Goal: Contribute content: Add original content to the website for others to see

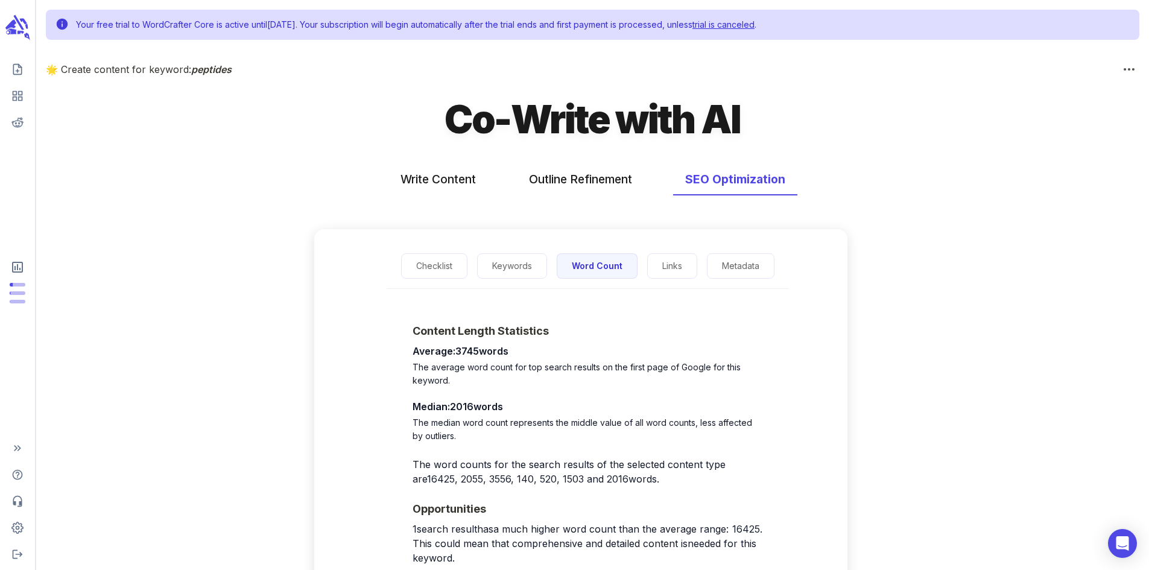
scroll to position [143, 0]
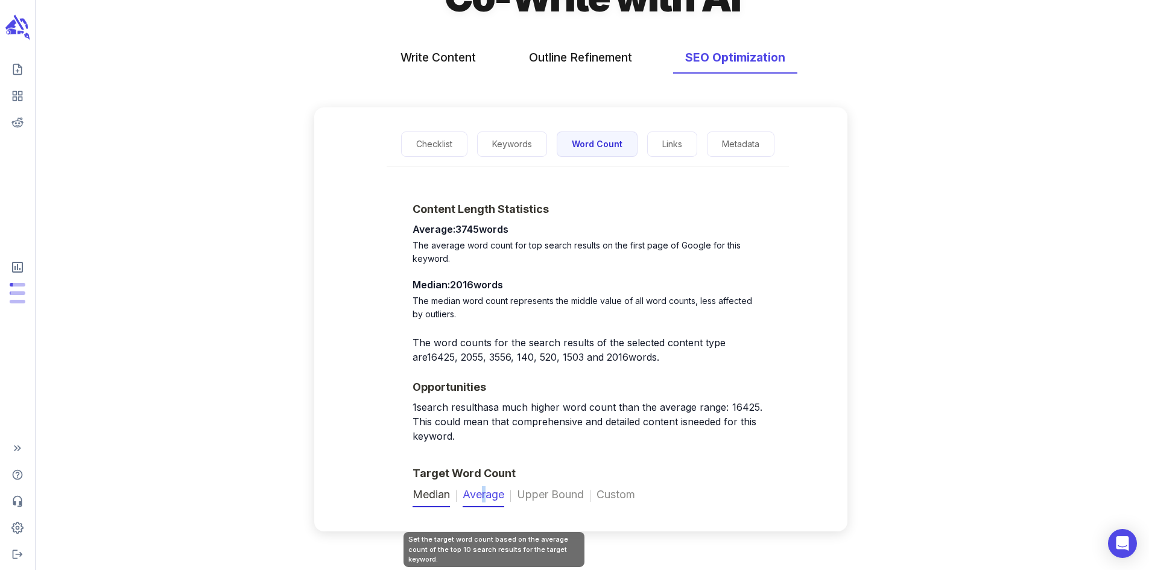
click at [493, 497] on span "Average" at bounding box center [483, 496] width 42 height 21
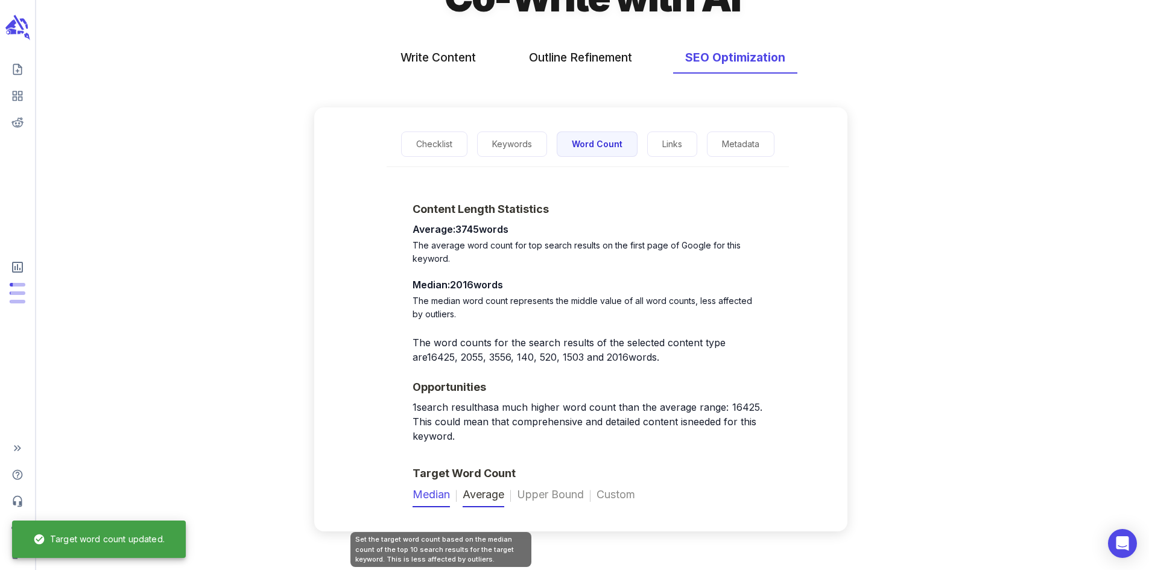
click at [427, 488] on span "Median" at bounding box center [430, 496] width 37 height 21
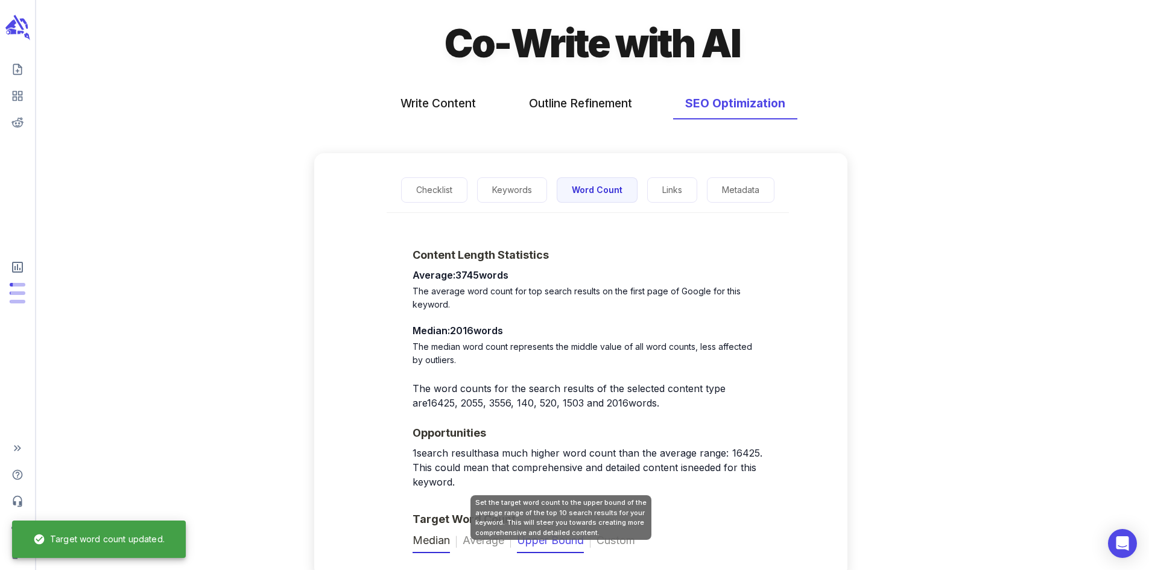
scroll to position [22, 0]
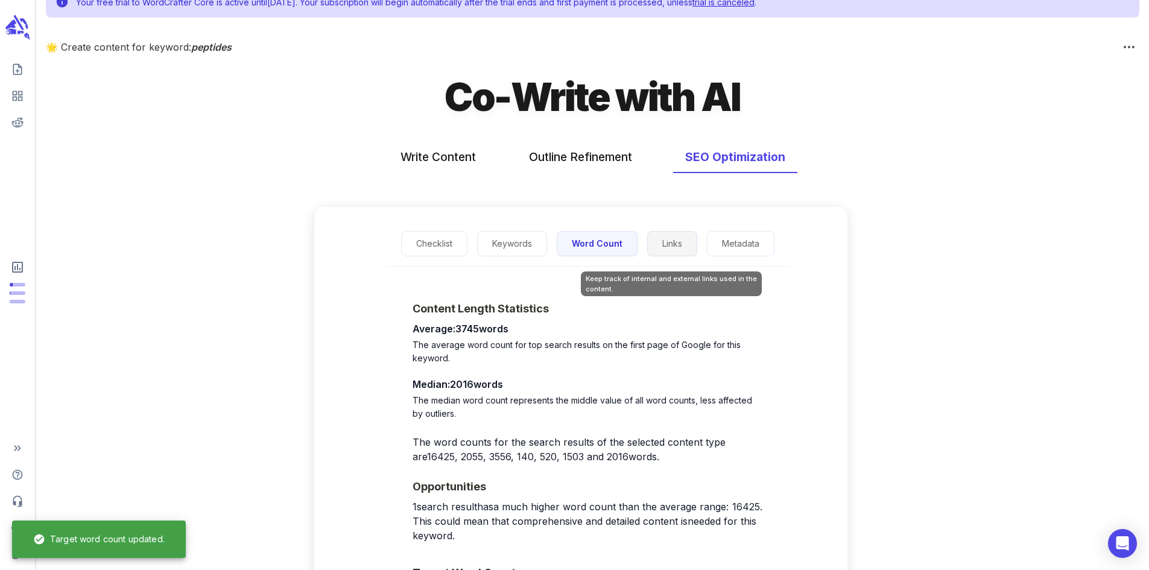
click at [654, 250] on button "Links" at bounding box center [672, 244] width 50 height 26
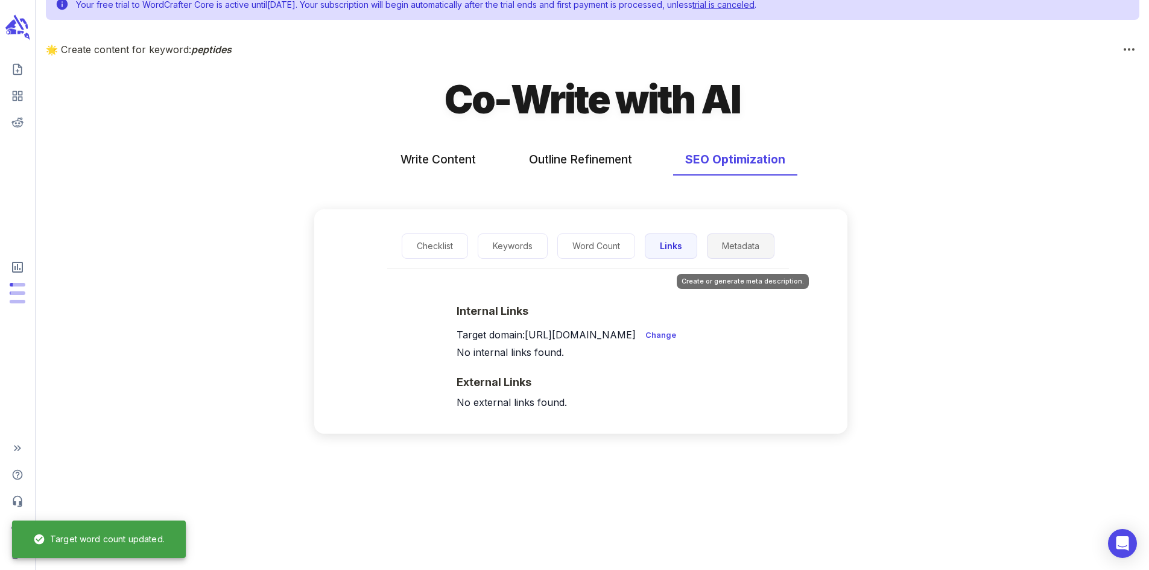
click at [756, 259] on button "Metadata" at bounding box center [741, 246] width 68 height 26
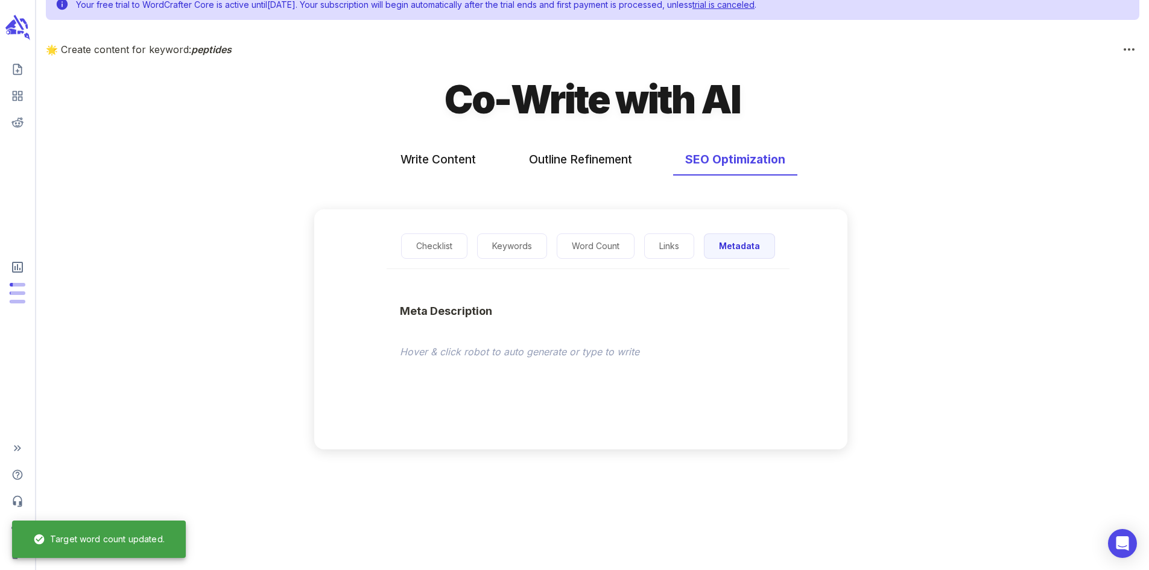
click at [696, 253] on div "Checklist Keywords Word Count Links Metadata" at bounding box center [588, 247] width 403 height 46
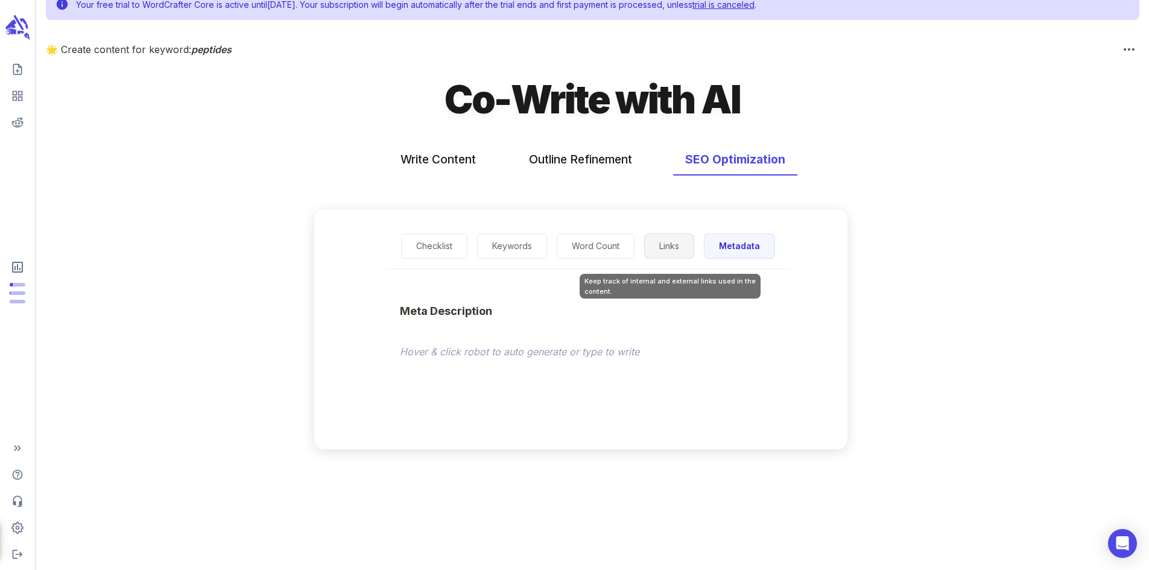
click at [671, 244] on button "Links" at bounding box center [669, 246] width 50 height 26
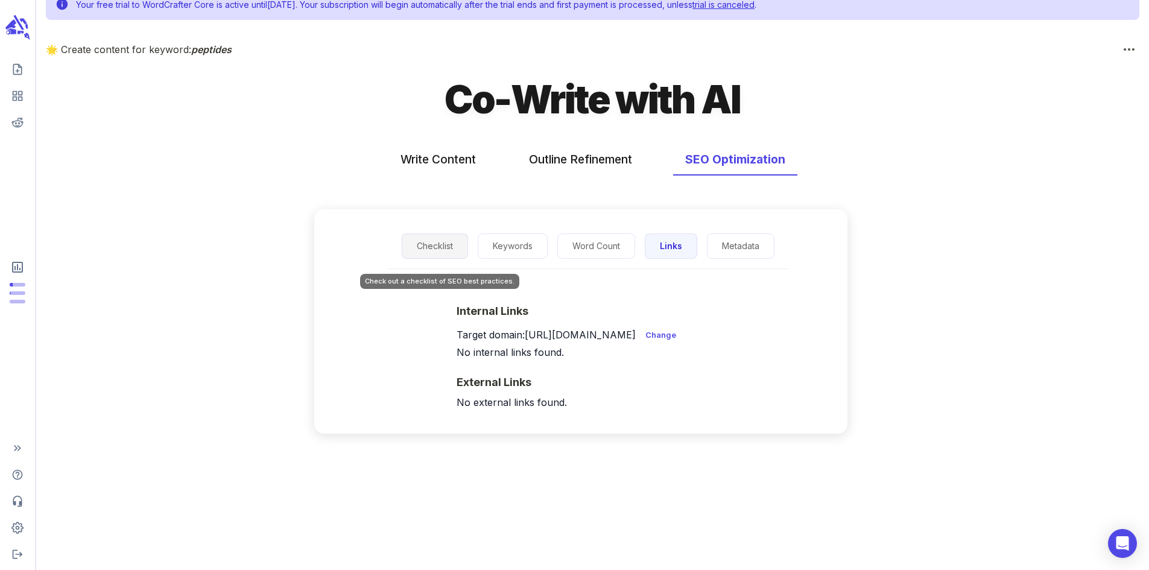
click at [466, 256] on button "Checklist" at bounding box center [435, 246] width 66 height 26
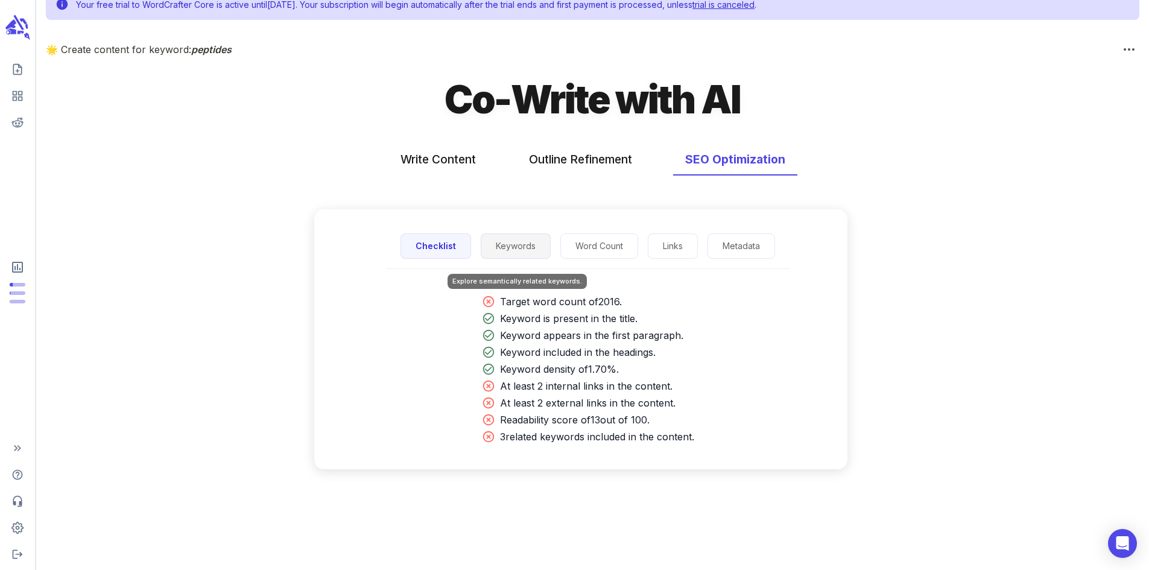
click at [526, 254] on button "Keywords" at bounding box center [516, 246] width 70 height 26
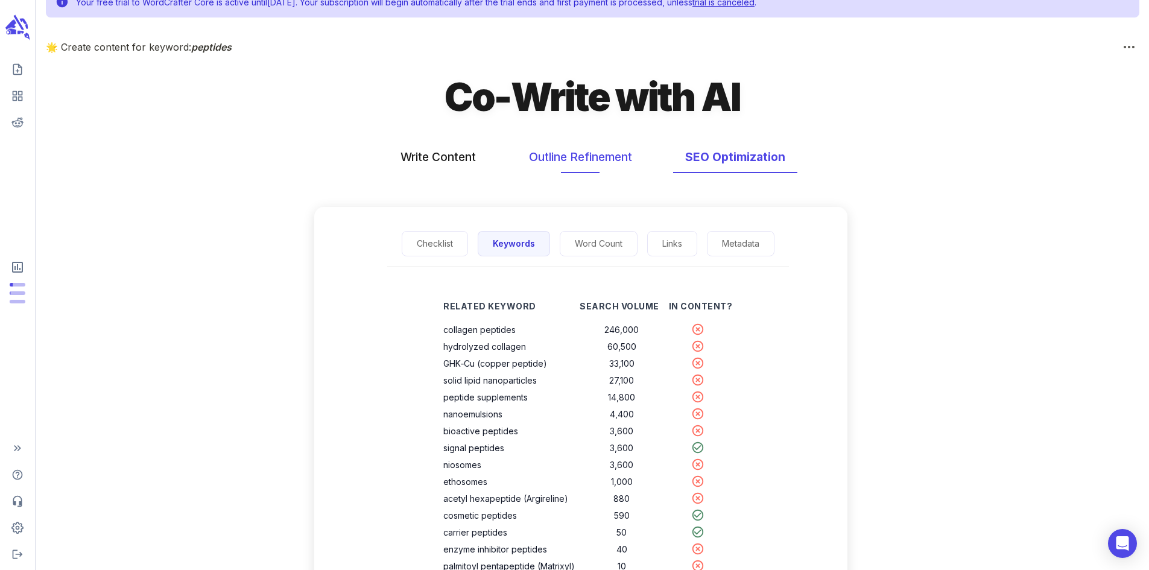
click at [561, 159] on button "Outline Refinement" at bounding box center [580, 157] width 127 height 32
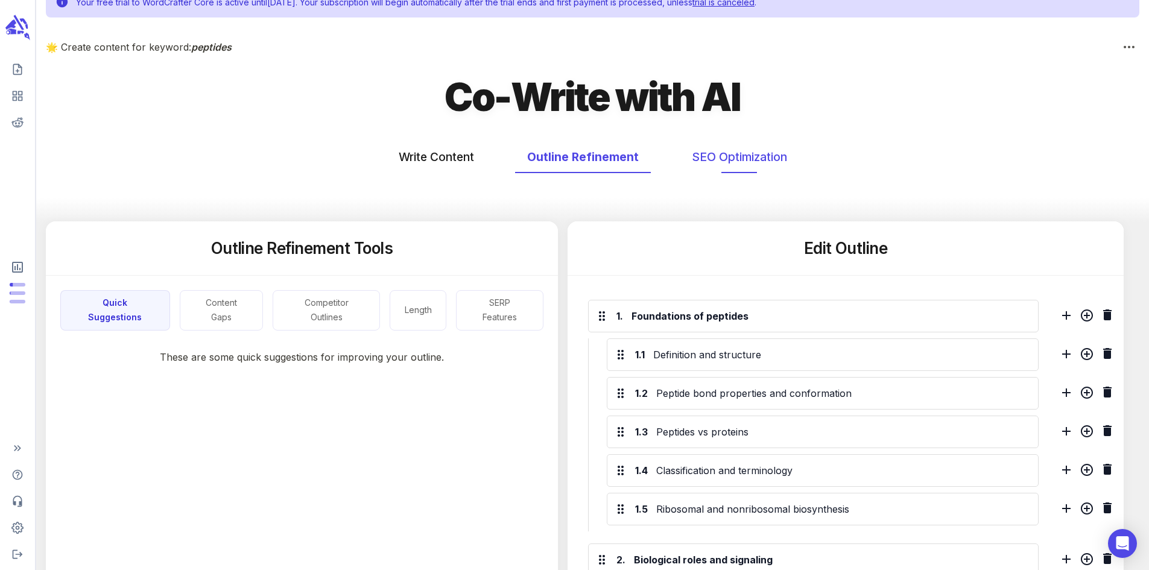
click at [702, 167] on button "SEO Optimization" at bounding box center [739, 157] width 119 height 32
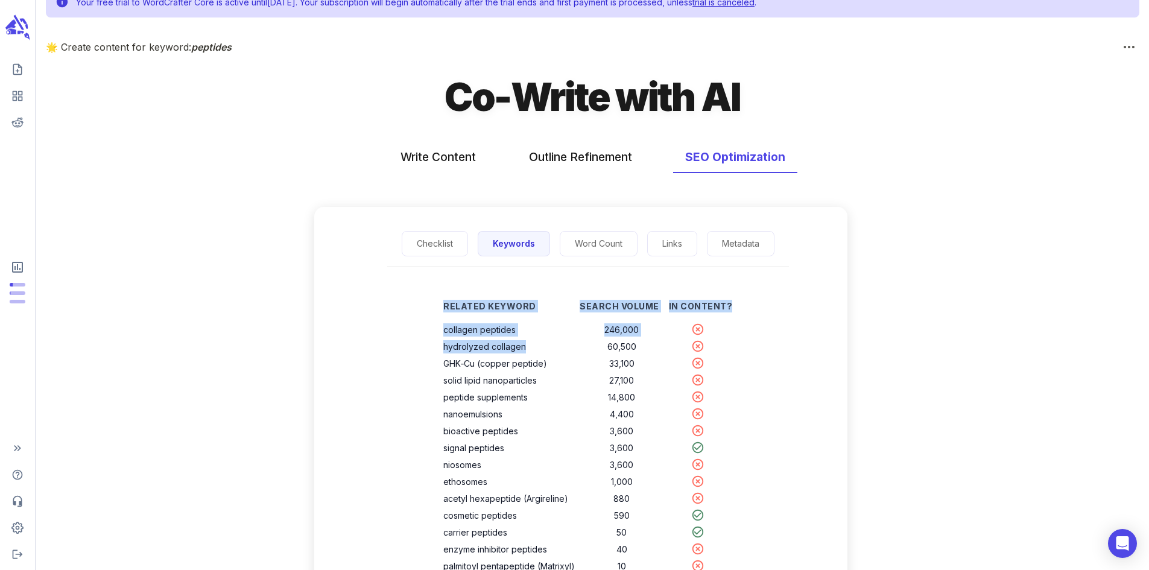
drag, startPoint x: 523, startPoint y: 354, endPoint x: 438, endPoint y: 346, distance: 86.0
click at [438, 346] on div "Related Keyword Search Volume In Content? collagen peptides 246,000 hydrolyzed …" at bounding box center [587, 479] width 327 height 387
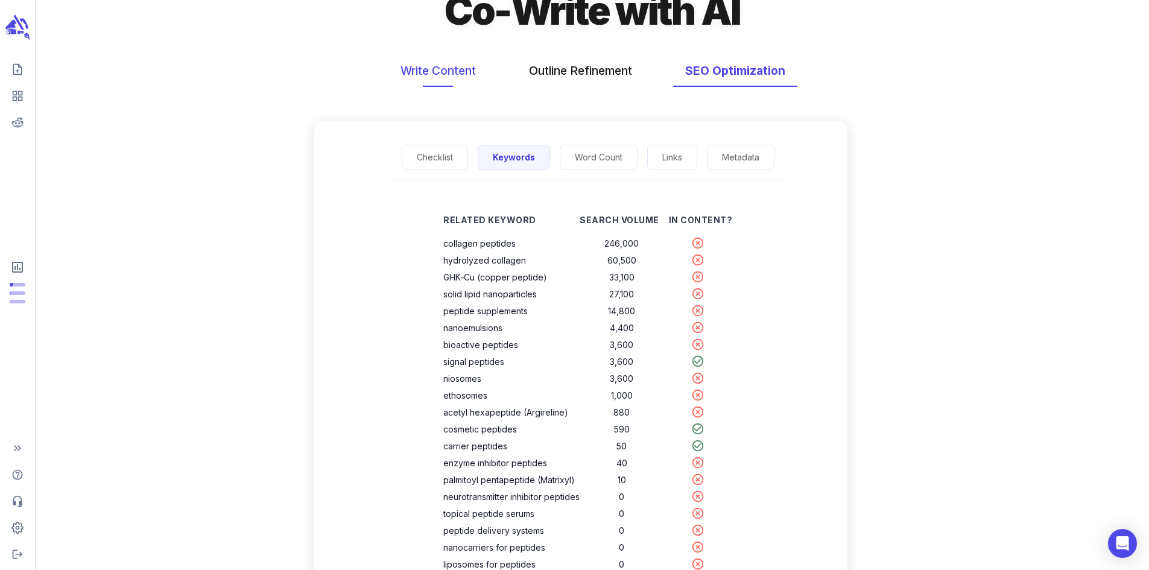
scroll to position [4, 0]
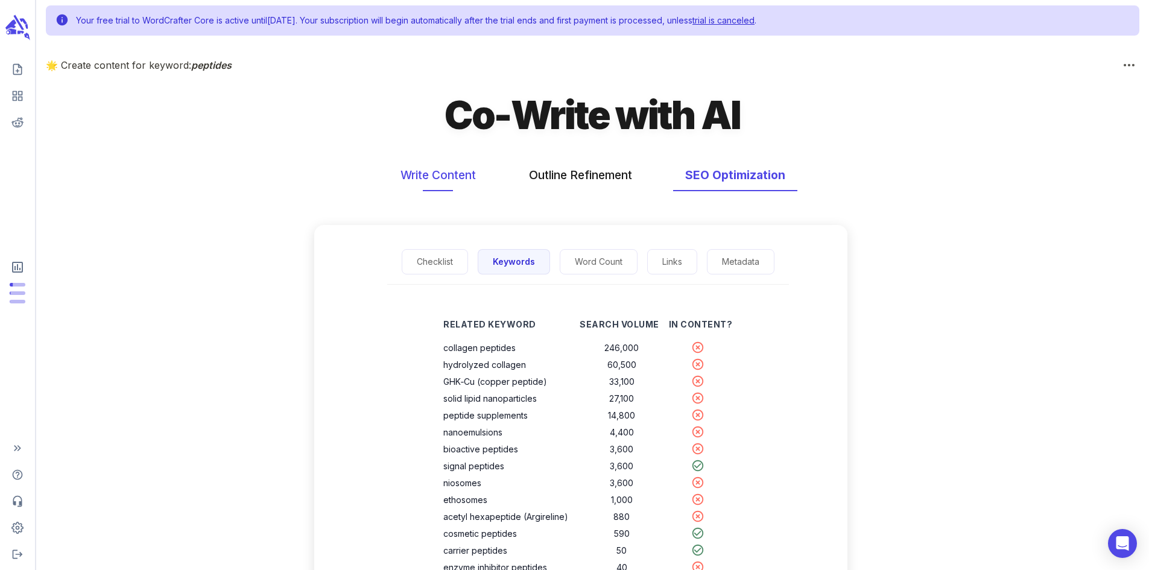
click at [416, 182] on button "Write Content" at bounding box center [437, 175] width 99 height 32
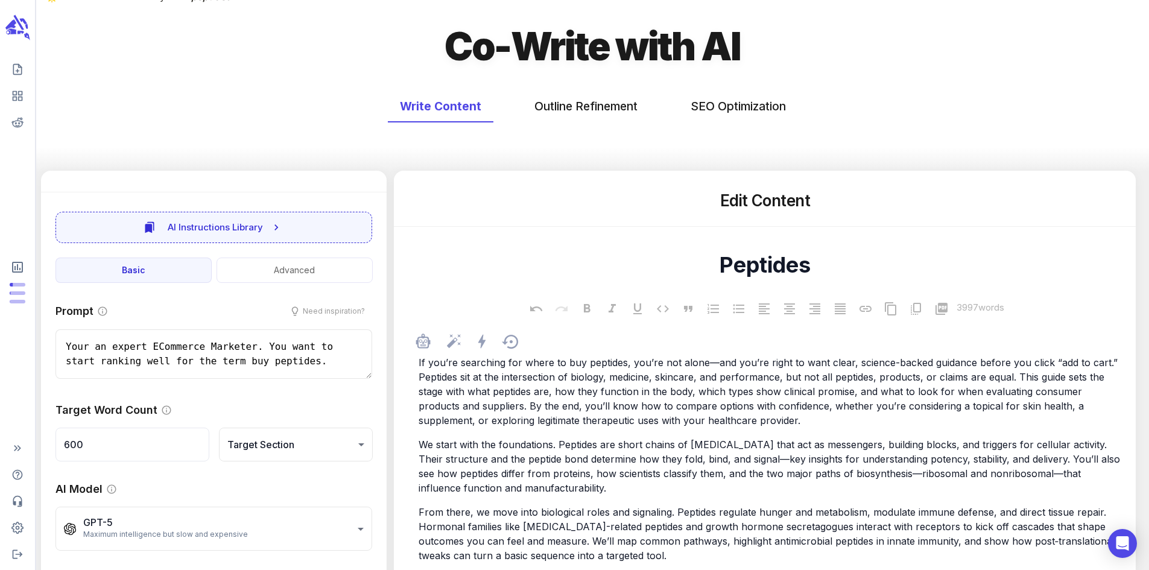
scroll to position [241, 0]
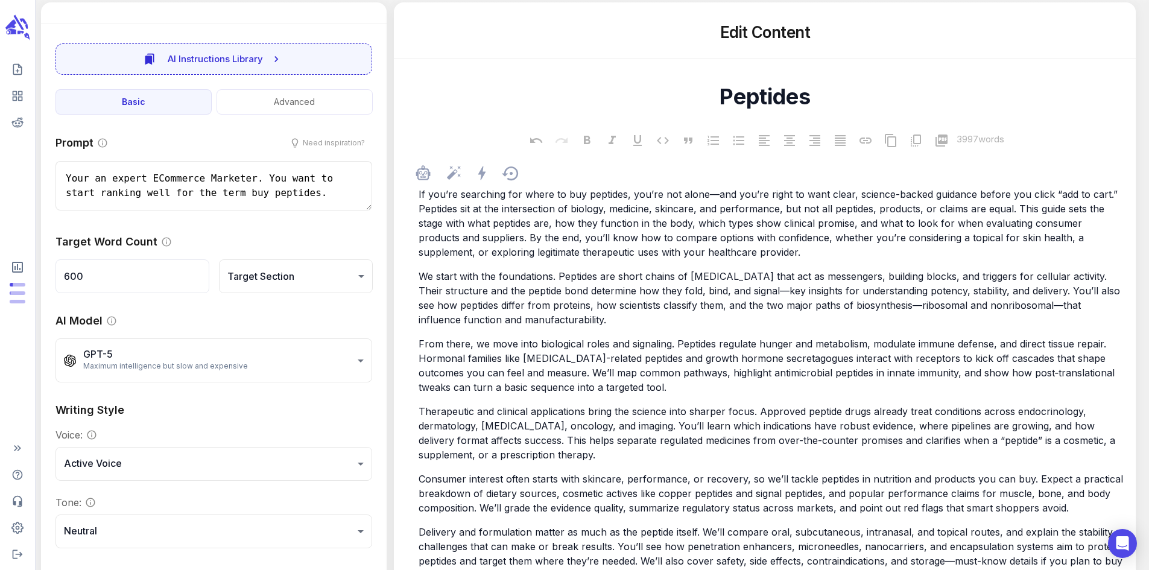
click at [574, 336] on div "If you’re searching for where to buy peptides, you’re not alone—and you’re righ…" at bounding box center [770, 438] width 709 height 504
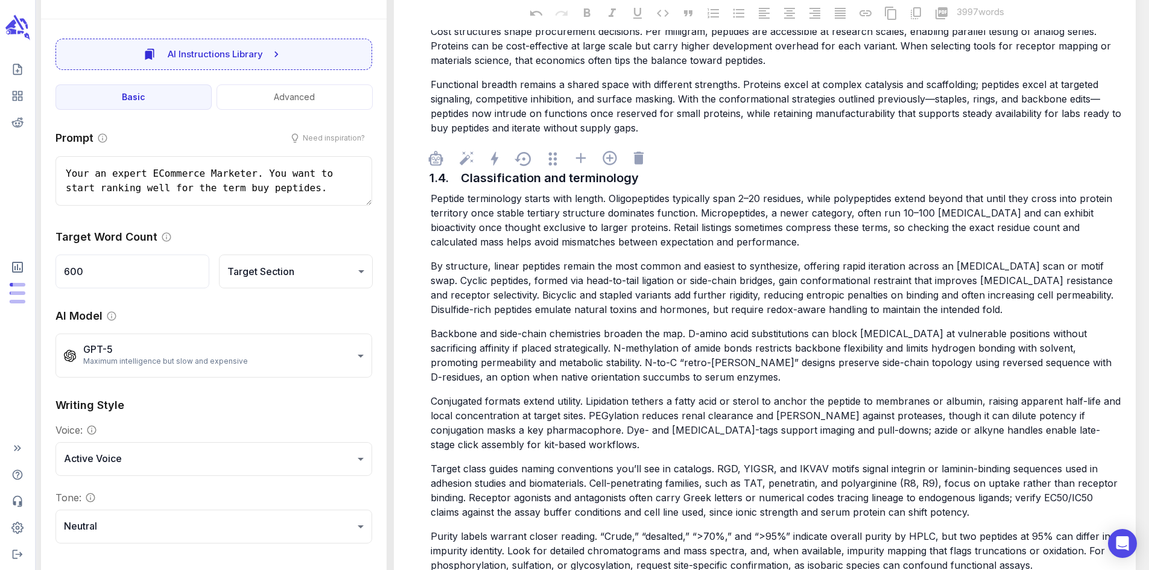
scroll to position [3437, 0]
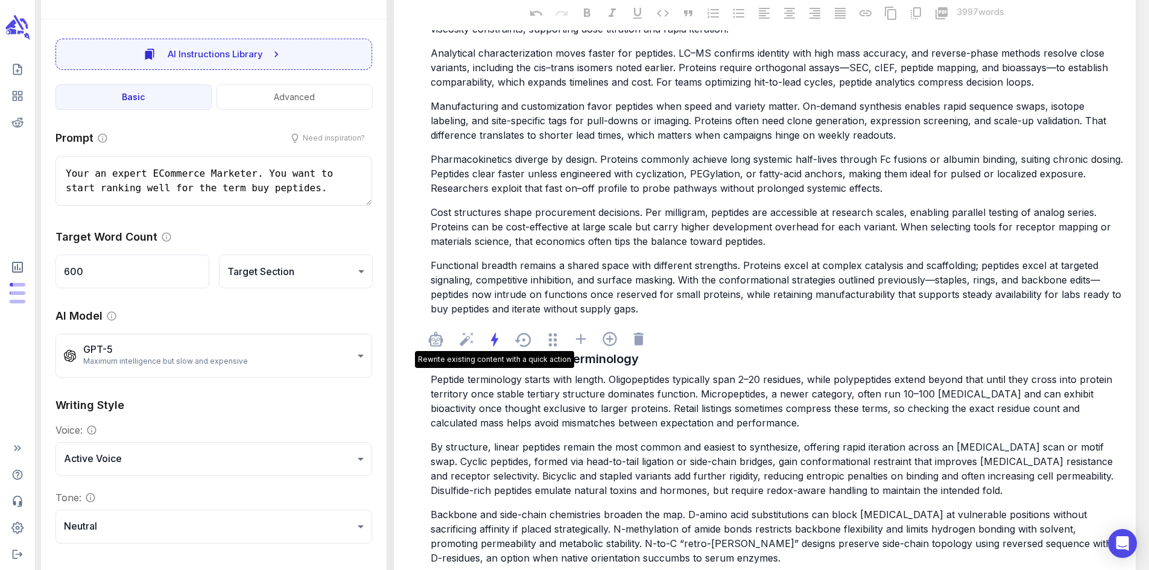
click at [503, 330] on icon at bounding box center [494, 339] width 18 height 18
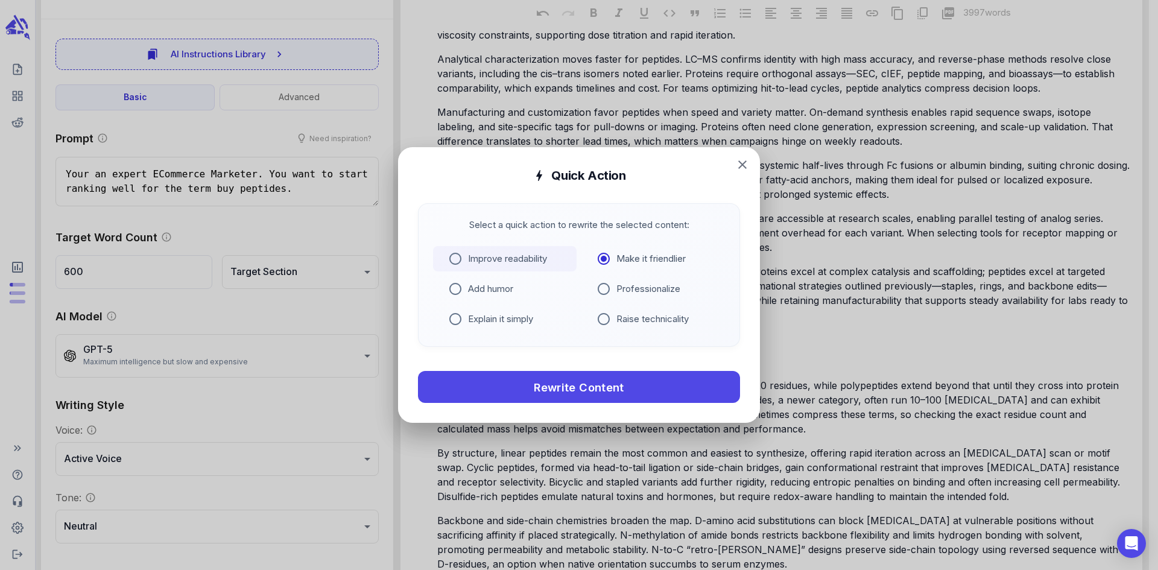
click at [484, 263] on p "Improve readability" at bounding box center [507, 259] width 79 height 14
drag, startPoint x: 513, startPoint y: 319, endPoint x: 528, endPoint y: 350, distance: 34.2
click at [516, 325] on p "Explain it simply" at bounding box center [500, 319] width 65 height 14
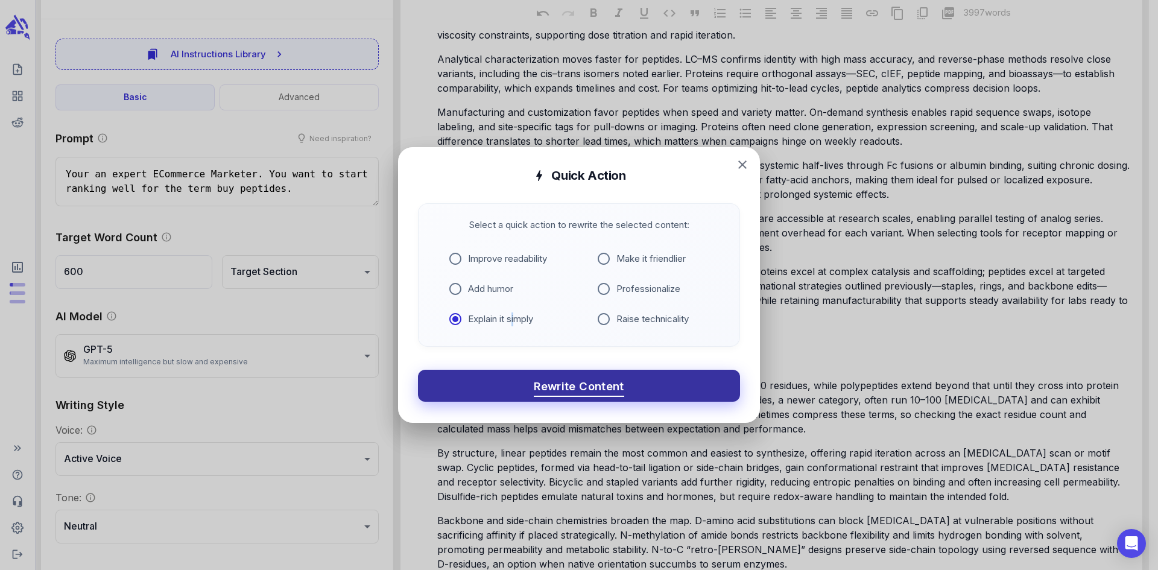
click at [546, 383] on span "Rewrite Content" at bounding box center [579, 385] width 90 height 19
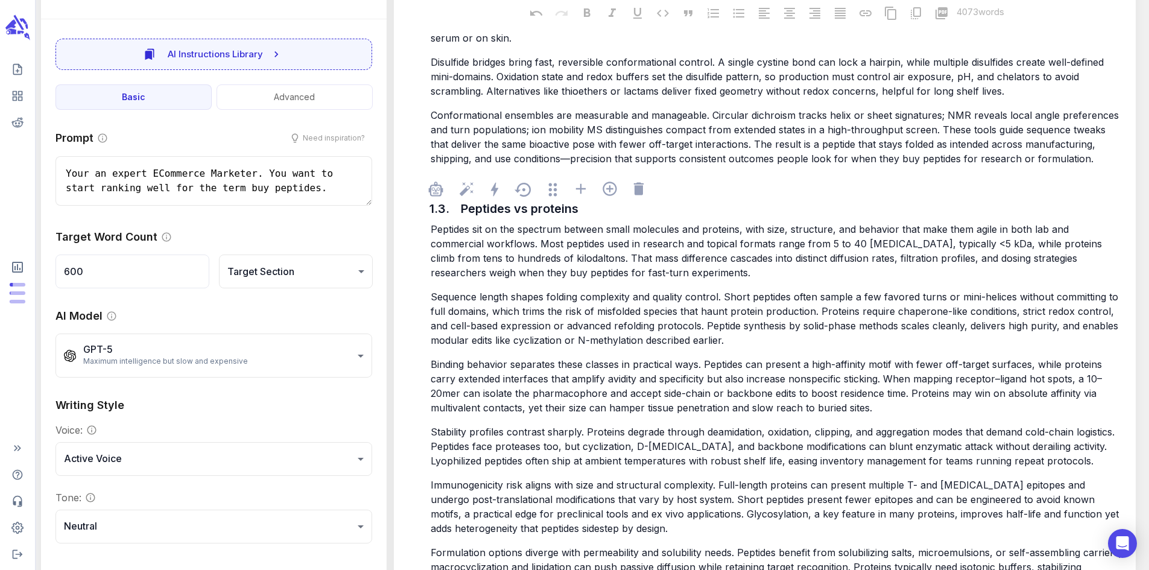
scroll to position [2834, 0]
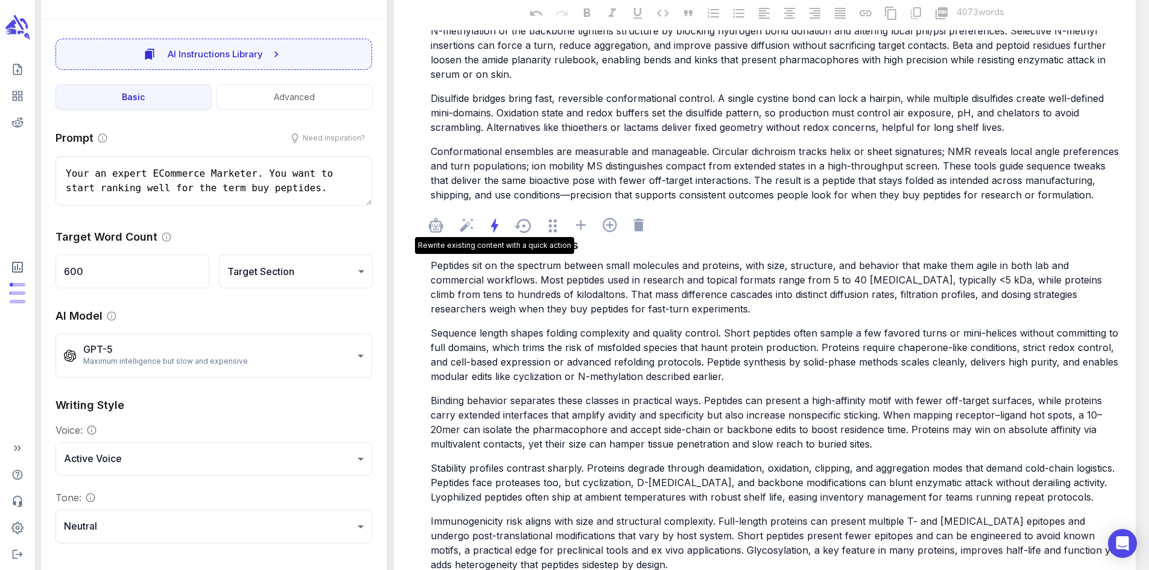
click at [498, 219] on icon at bounding box center [494, 226] width 7 height 14
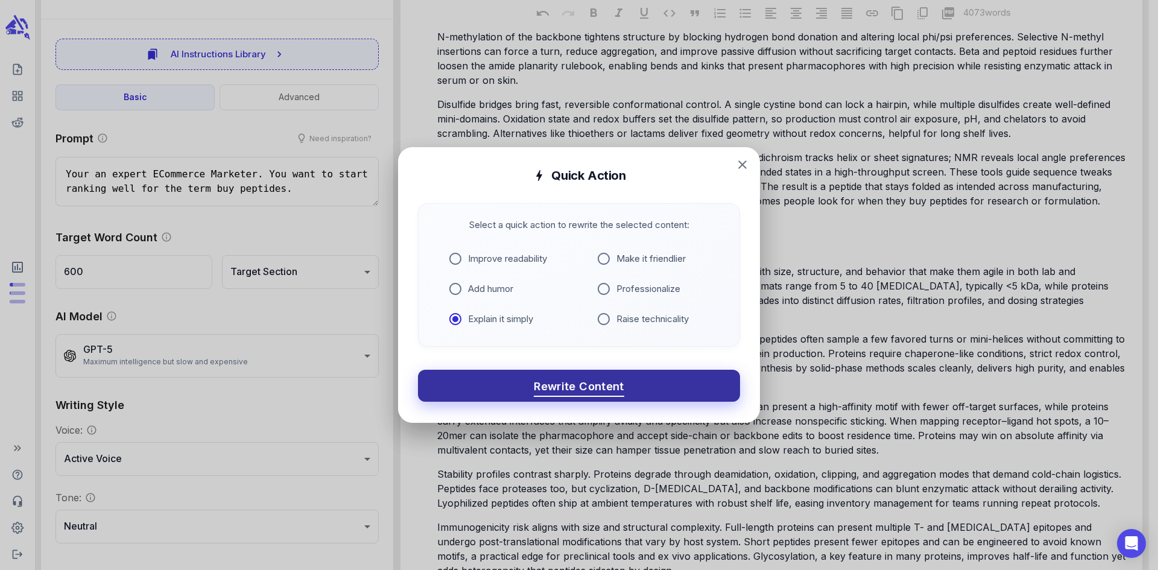
click at [513, 376] on button "Rewrite Content" at bounding box center [579, 386] width 322 height 32
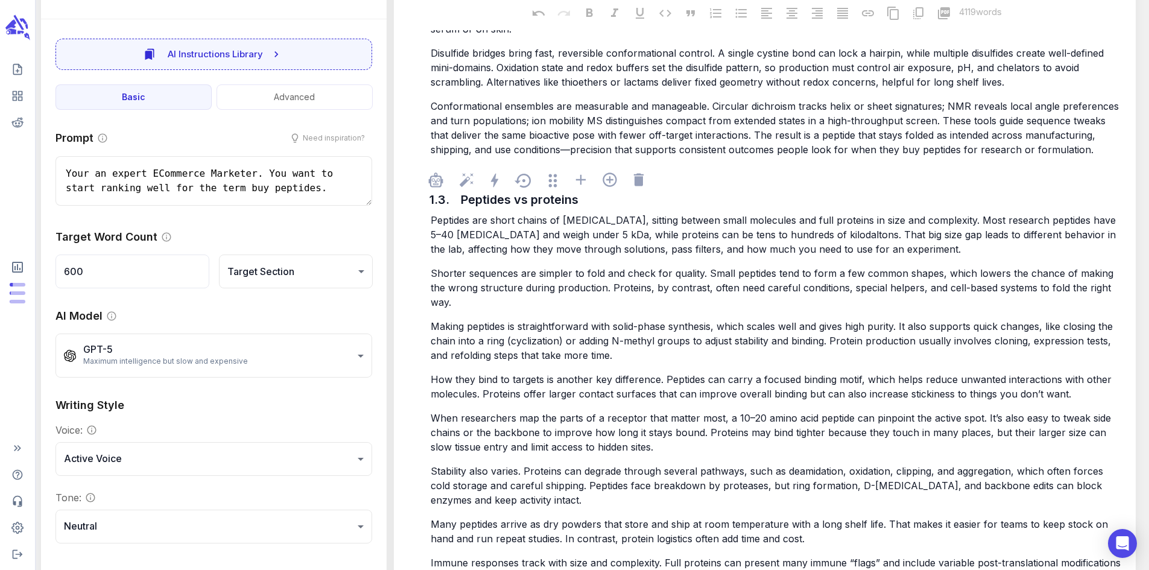
scroll to position [2955, 0]
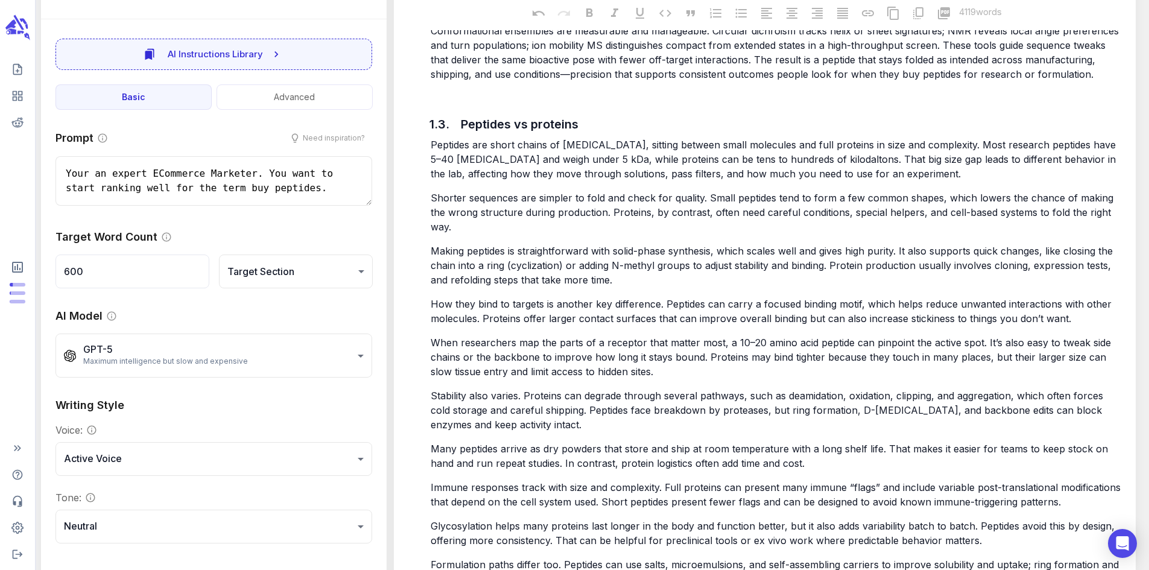
type textarea "x"
